Goal: Information Seeking & Learning: Learn about a topic

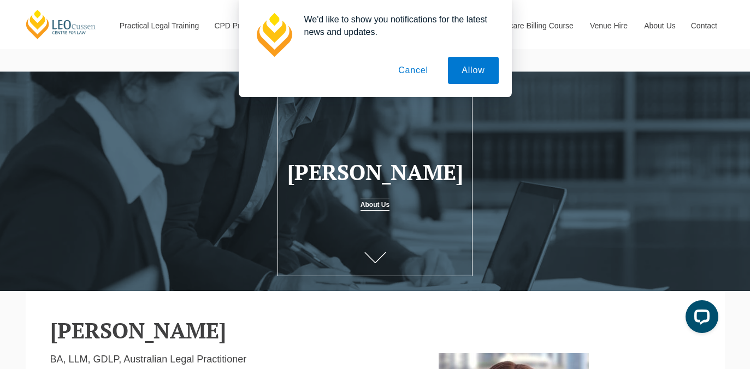
click at [418, 70] on button "Cancel" at bounding box center [412, 70] width 57 height 27
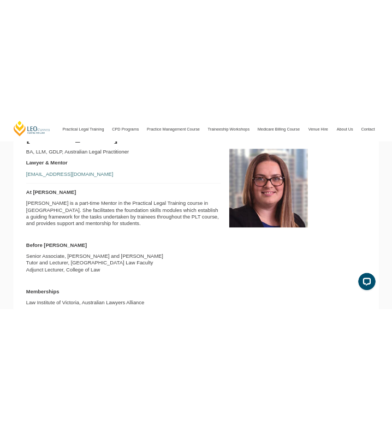
scroll to position [309, 0]
